Goal: Book appointment/travel/reservation

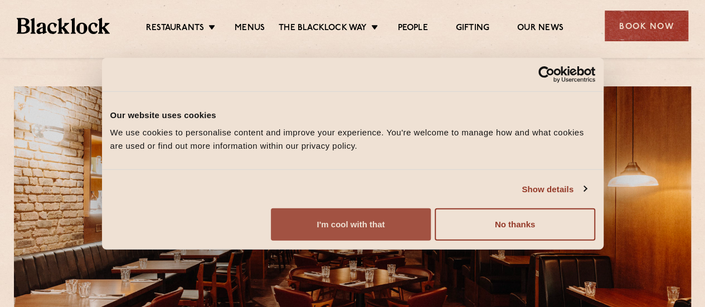
click at [431, 233] on button "I'm cool with that" at bounding box center [351, 224] width 160 height 32
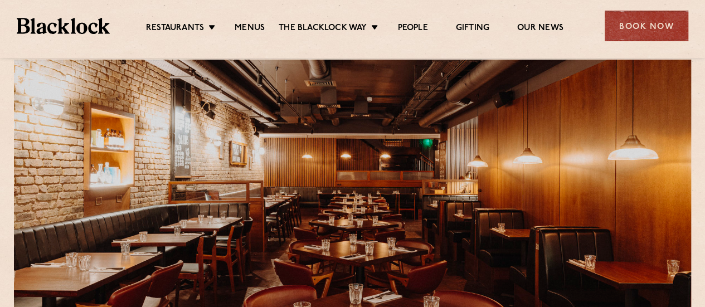
scroll to position [26, 0]
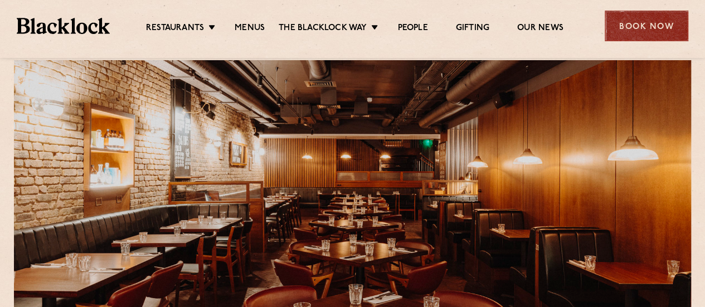
drag, startPoint x: 622, startPoint y: 42, endPoint x: 627, endPoint y: 30, distance: 13.8
click at [627, 30] on div "Restaurants Soho City Shoreditch Covent Garden Canary Wharf Manchester Birmingh…" at bounding box center [352, 25] width 705 height 50
click at [627, 30] on div "Book Now" at bounding box center [646, 26] width 84 height 31
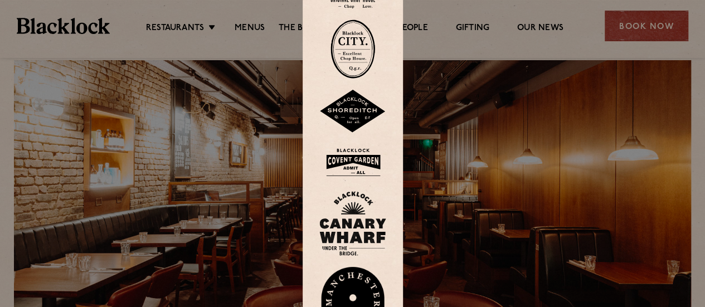
click at [354, 155] on img at bounding box center [352, 162] width 67 height 36
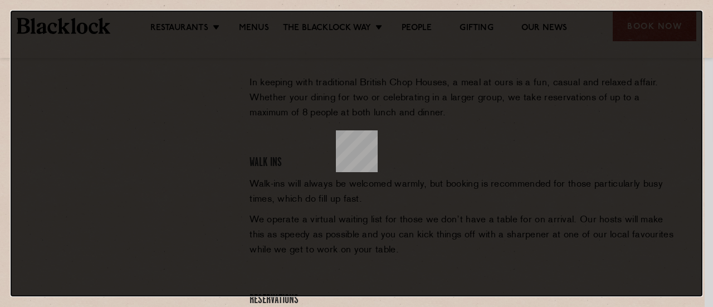
click at [518, 145] on dialog at bounding box center [357, 154] width 692 height 286
